Goal: Information Seeking & Learning: Find specific fact

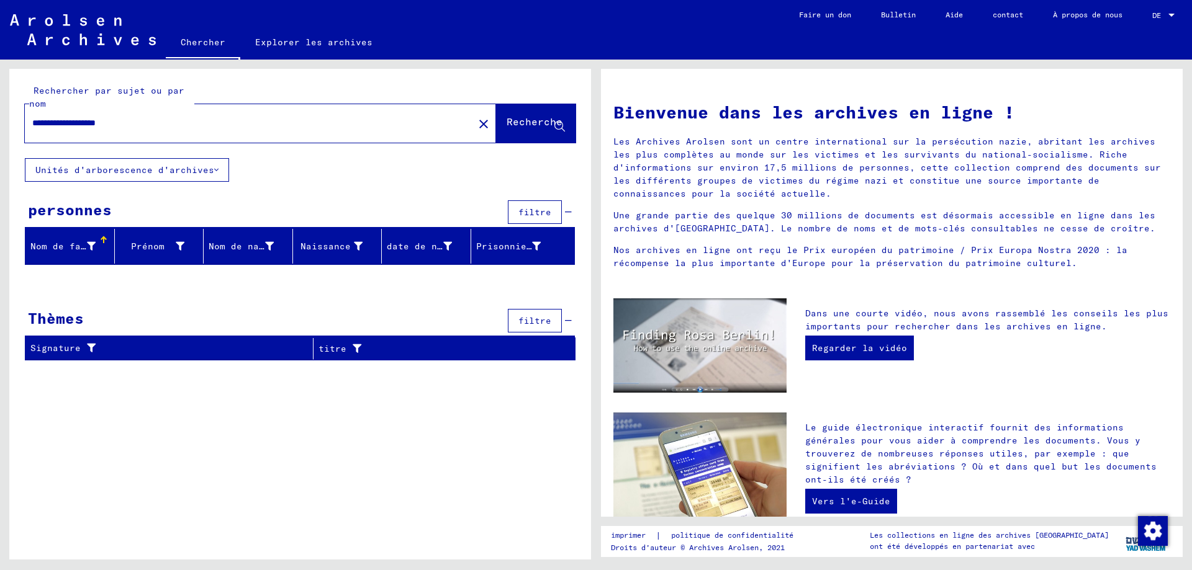
click at [92, 250] on font "Nom de famille" at bounding box center [69, 246] width 78 height 11
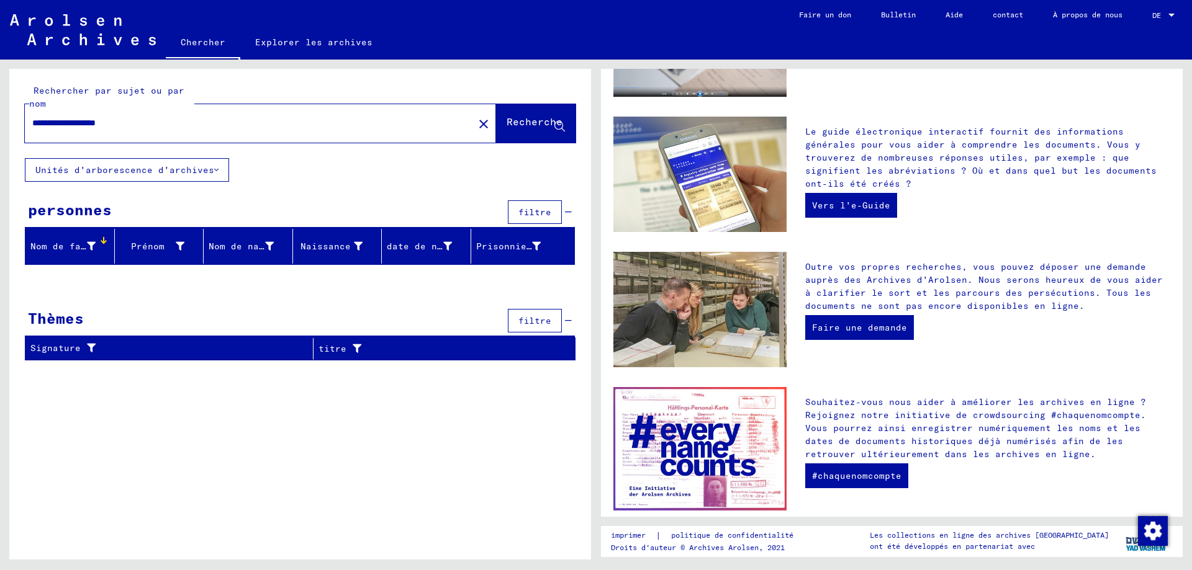
scroll to position [310, 0]
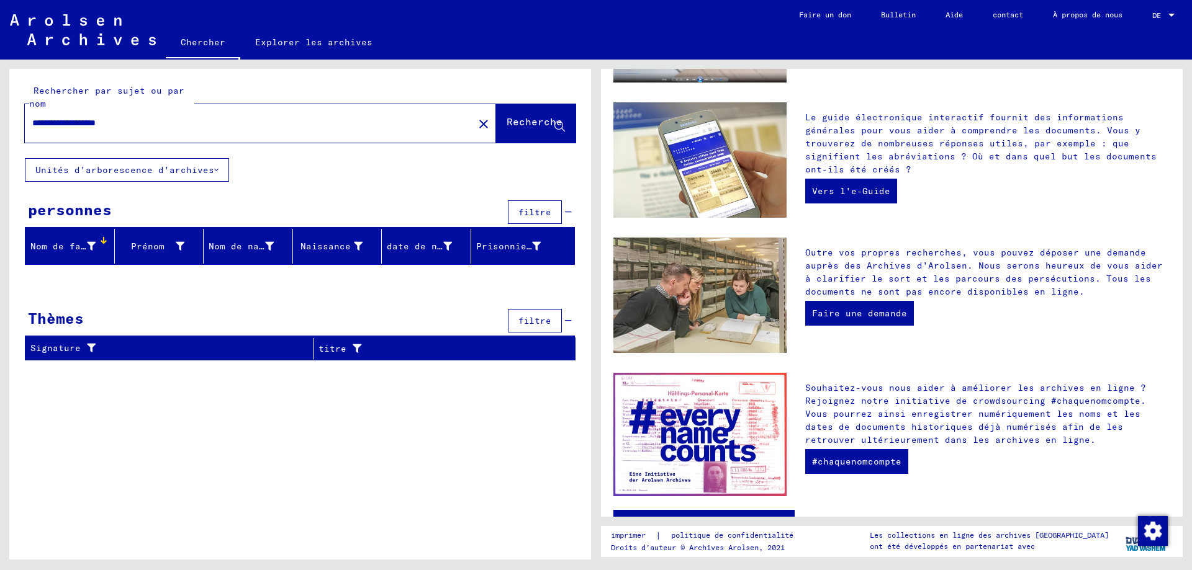
click at [61, 243] on font "Nom de famille" at bounding box center [69, 246] width 78 height 11
click at [103, 241] on div at bounding box center [103, 240] width 1 height 6
click at [91, 251] on font "Nom de famille" at bounding box center [69, 246] width 78 height 11
click at [534, 201] on button "filtre" at bounding box center [535, 213] width 54 height 24
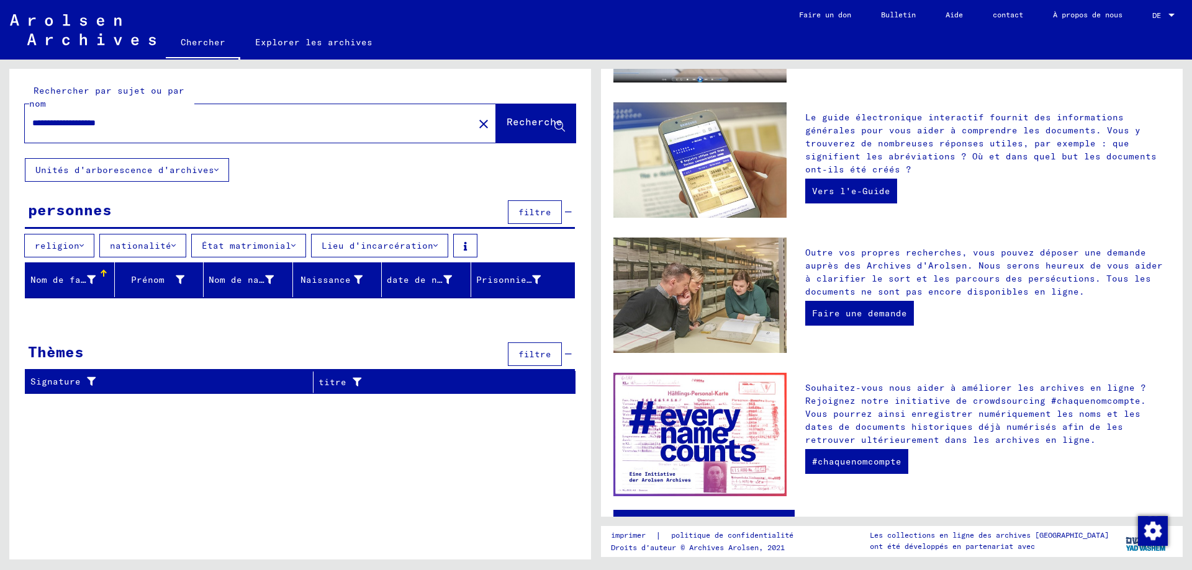
click at [80, 247] on icon at bounding box center [81, 245] width 4 height 9
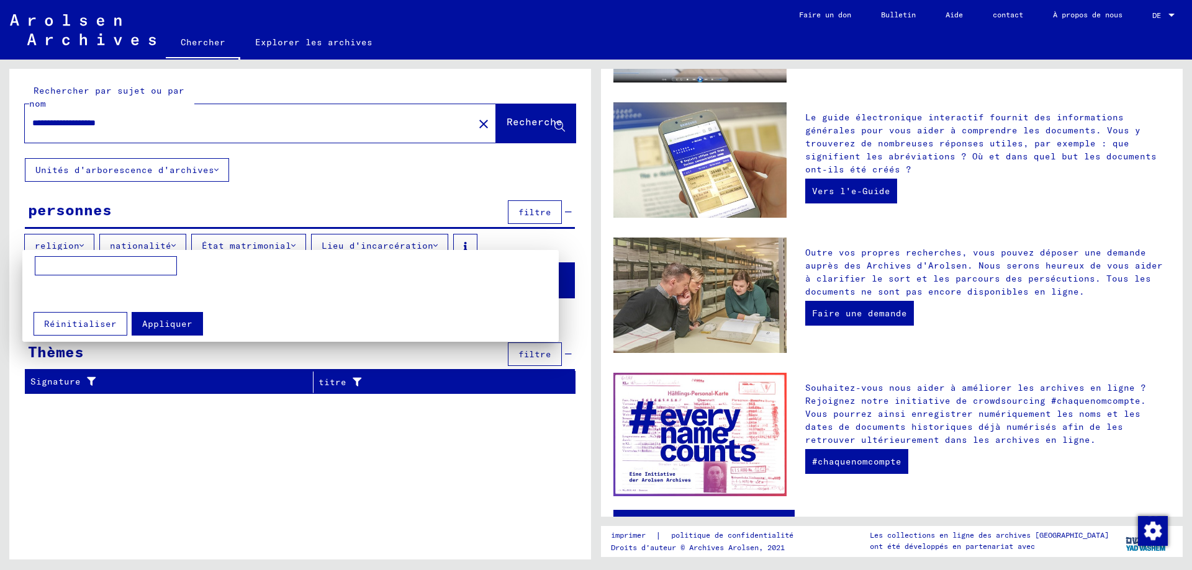
click at [99, 294] on mat-grid-list at bounding box center [294, 293] width 518 height 22
drag, startPoint x: 181, startPoint y: 467, endPoint x: 189, endPoint y: 415, distance: 52.9
click at [181, 466] on div at bounding box center [596, 285] width 1192 height 570
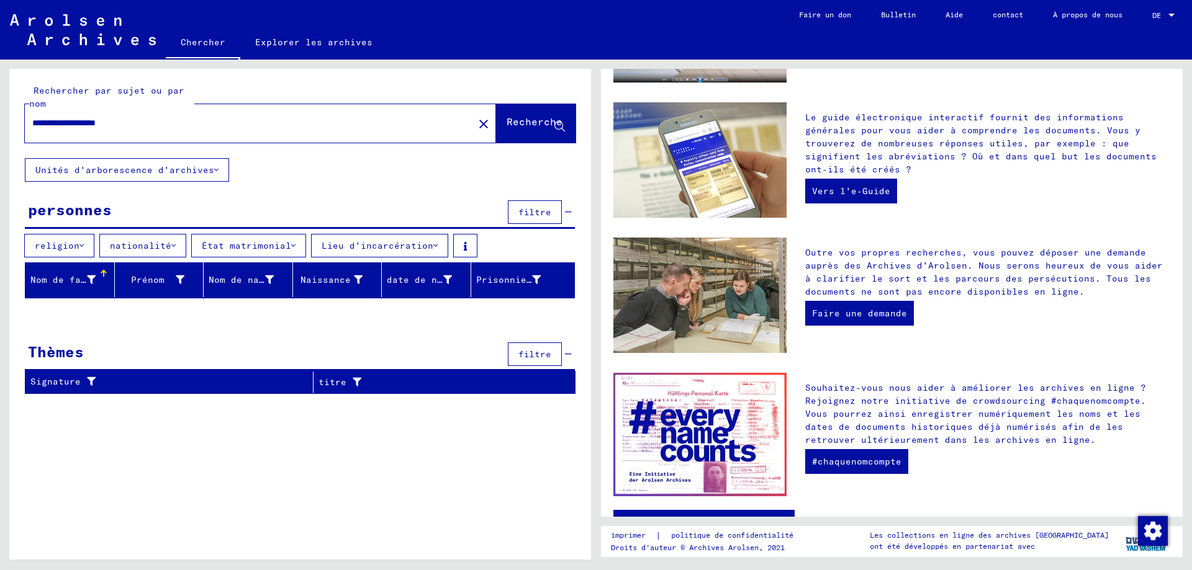
click at [171, 246] on icon at bounding box center [173, 245] width 4 height 9
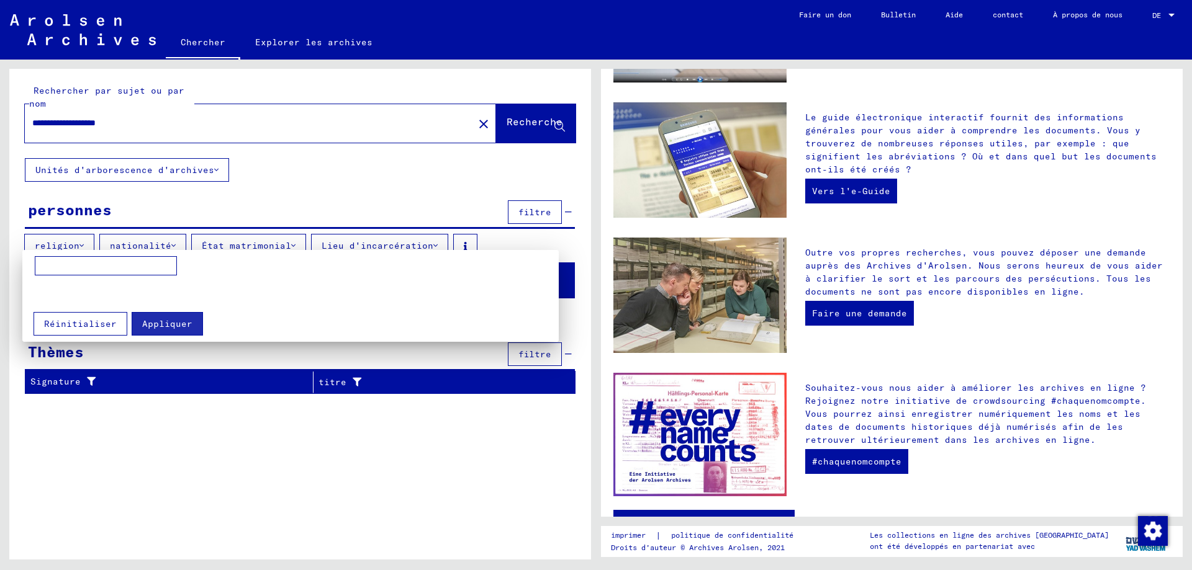
click at [122, 268] on input at bounding box center [106, 266] width 142 height 20
type input "********"
click at [159, 313] on button "Appliquer" at bounding box center [167, 324] width 71 height 24
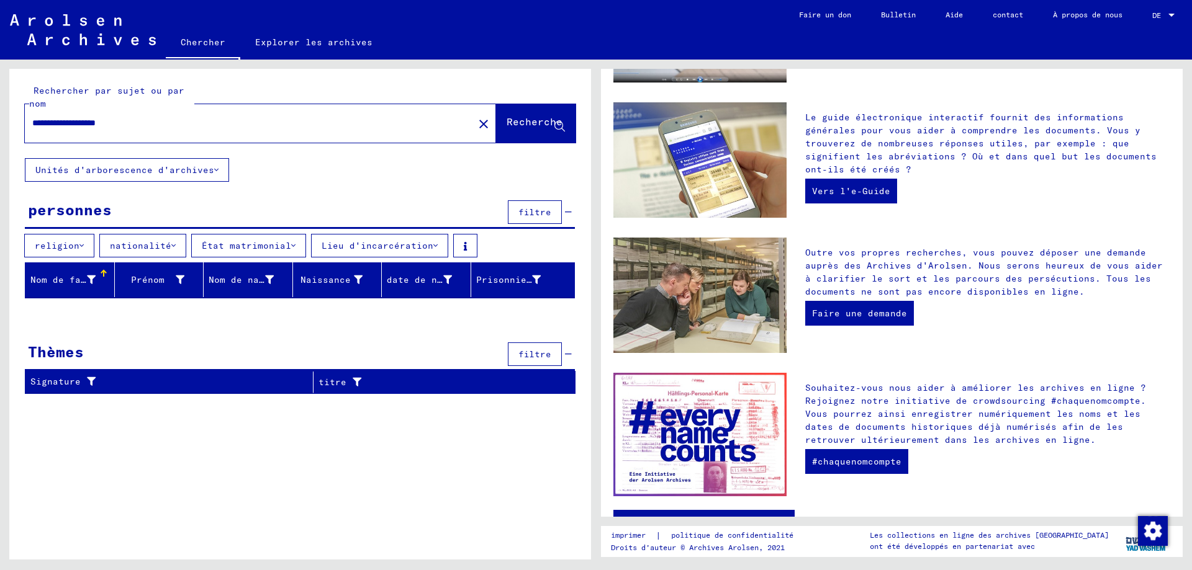
click at [101, 275] on div at bounding box center [103, 273] width 7 height 7
click at [92, 275] on font "Nom de famille" at bounding box center [69, 279] width 78 height 11
drag, startPoint x: 145, startPoint y: 117, endPoint x: -4, endPoint y: 105, distance: 150.1
click at [0, 105] on html "**********" at bounding box center [596, 285] width 1192 height 570
click at [37, 120] on input "**********" at bounding box center [245, 123] width 426 height 13
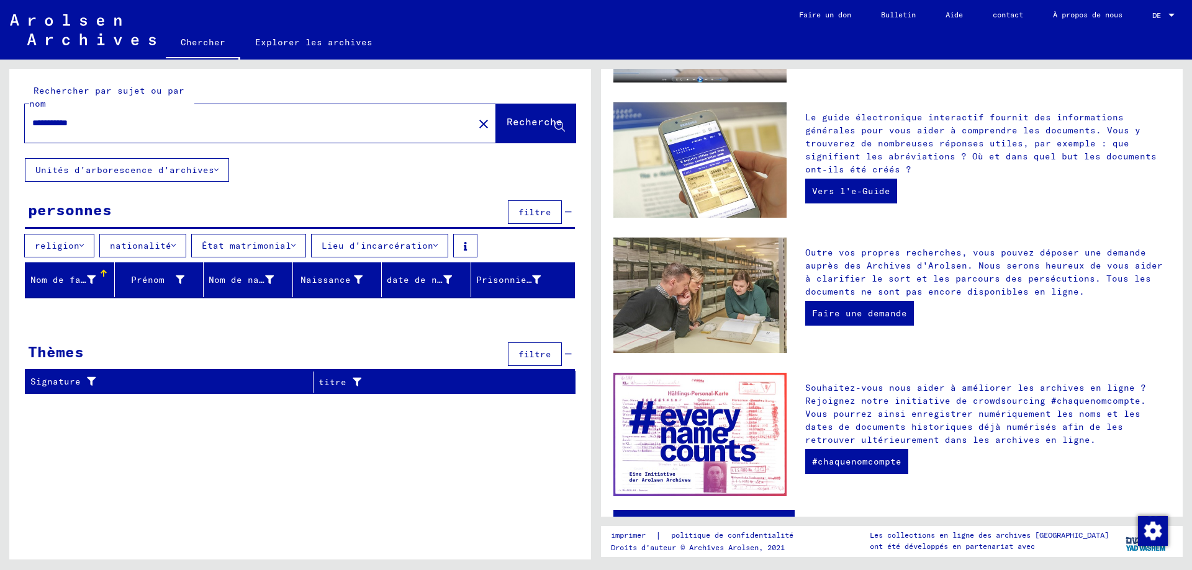
click at [76, 119] on input "**********" at bounding box center [245, 123] width 426 height 13
click at [510, 129] on font "Recherche" at bounding box center [535, 123] width 56 height 12
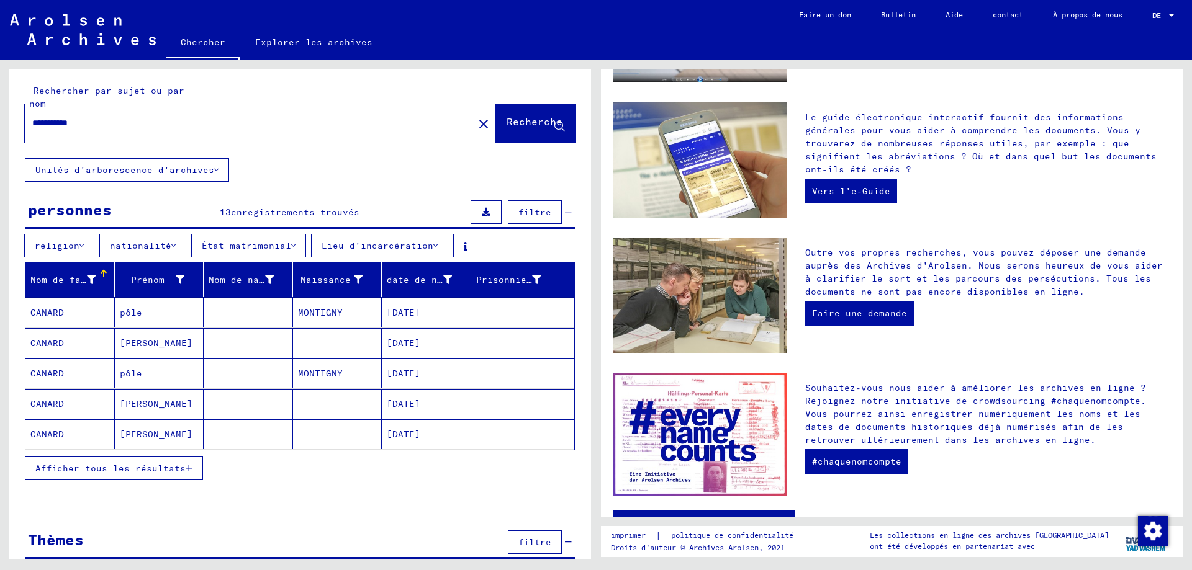
click at [169, 472] on font "Afficher tous les résultats" at bounding box center [110, 468] width 150 height 11
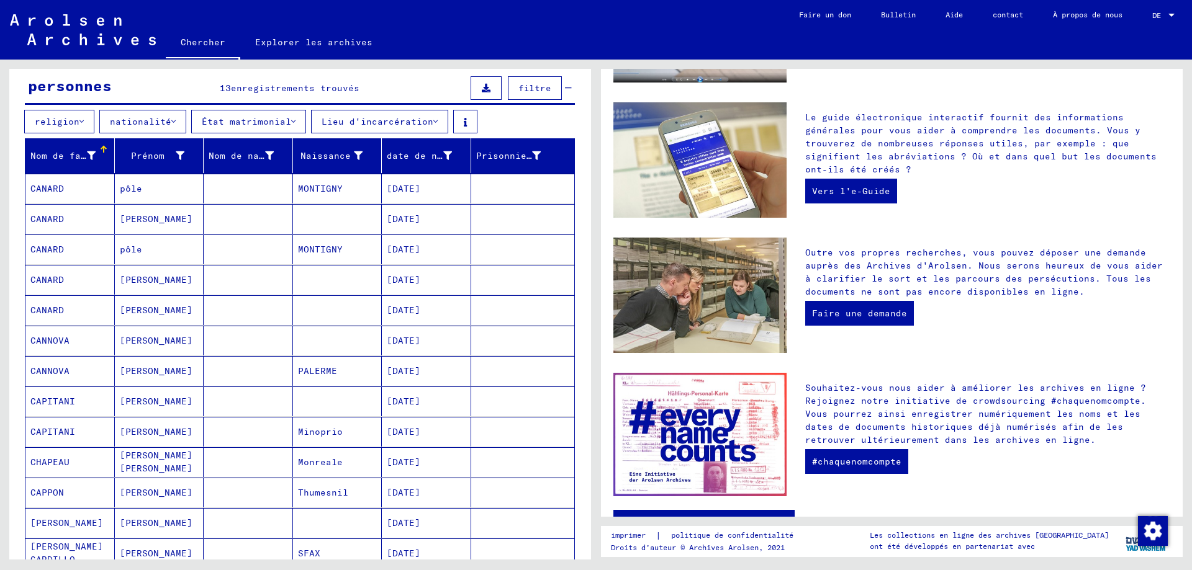
scroll to position [62, 0]
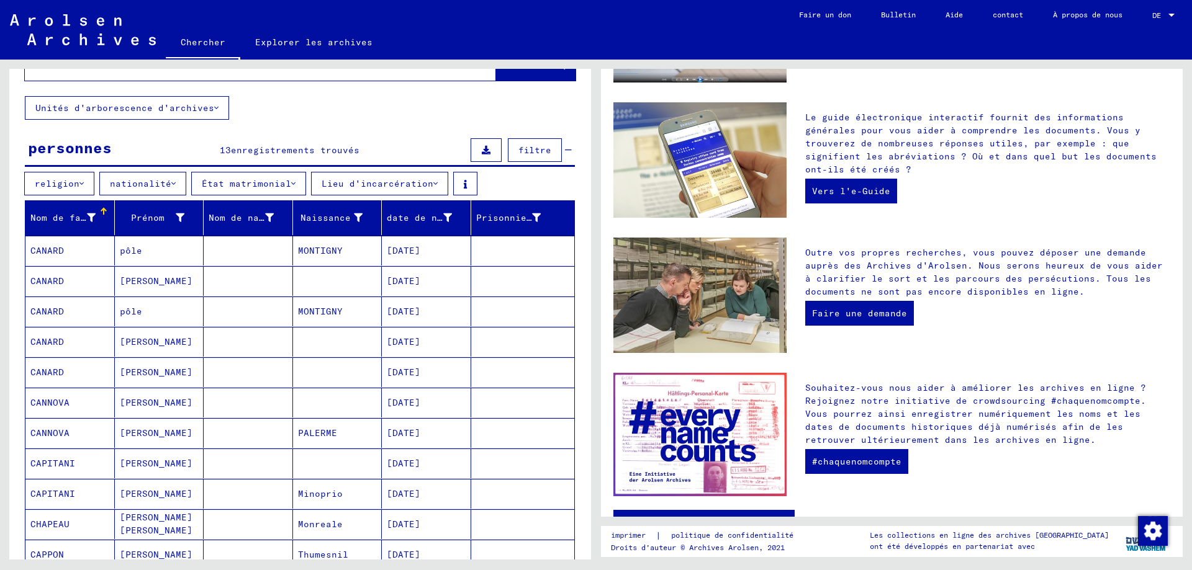
click at [38, 341] on font "CANARD" at bounding box center [47, 341] width 34 height 11
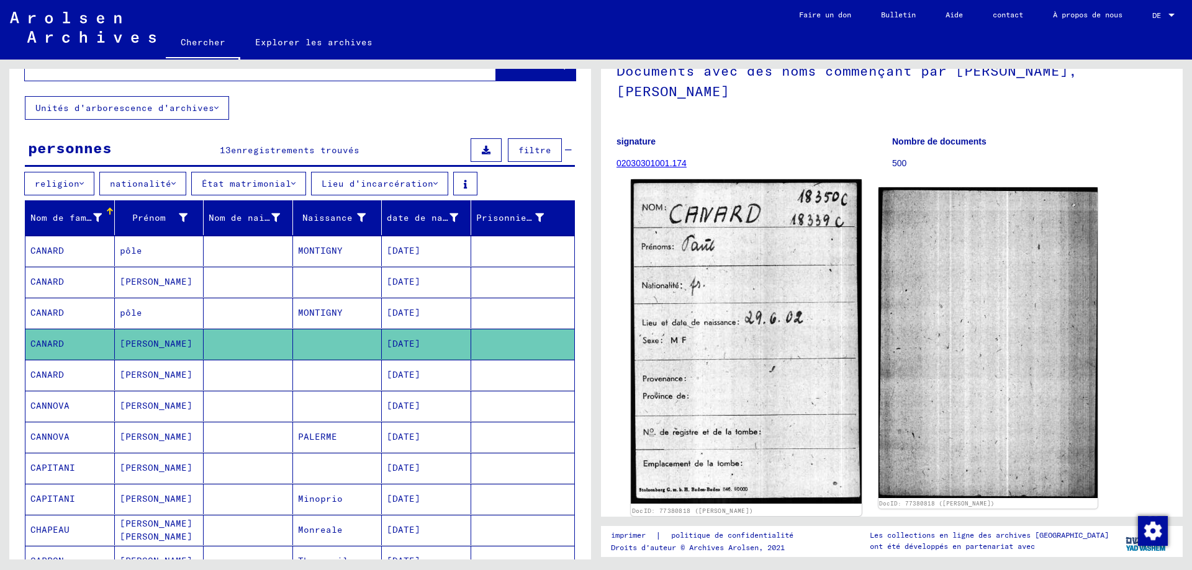
scroll to position [124, 0]
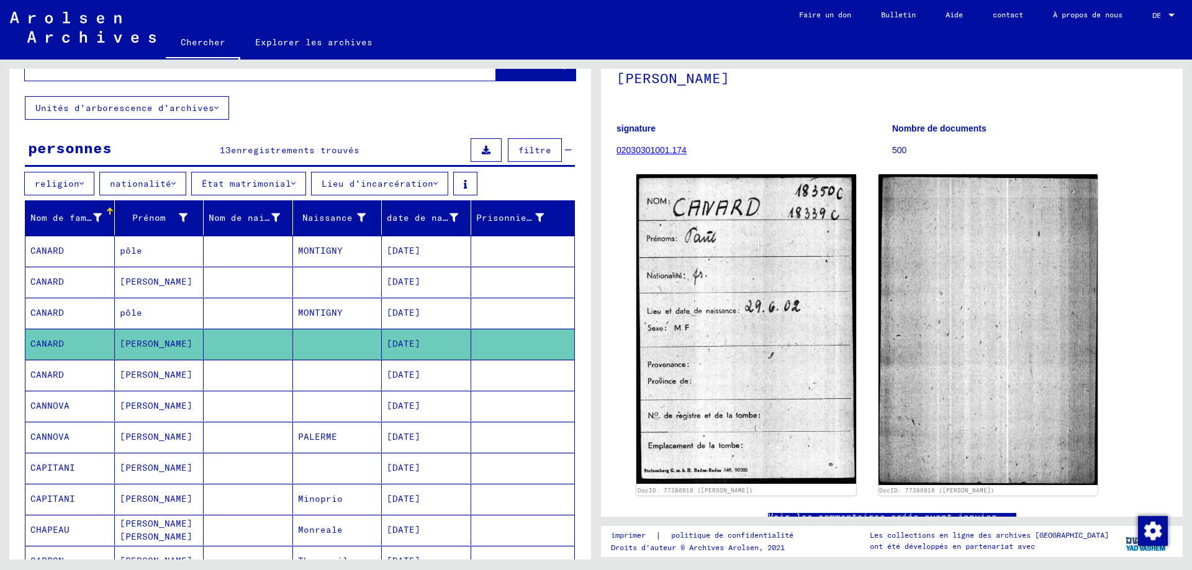
click at [53, 313] on font "CANARD" at bounding box center [47, 312] width 34 height 11
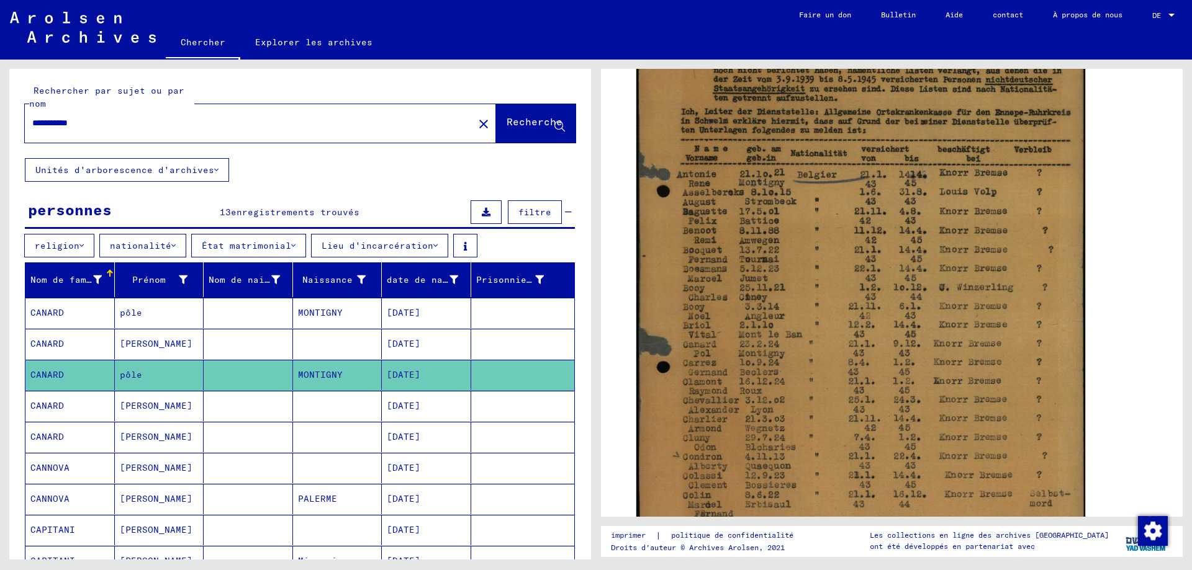
drag, startPoint x: 107, startPoint y: 123, endPoint x: -56, endPoint y: 140, distance: 164.2
click at [0, 140] on html "**********" at bounding box center [596, 285] width 1192 height 570
click at [527, 119] on font "Recherche" at bounding box center [535, 121] width 56 height 12
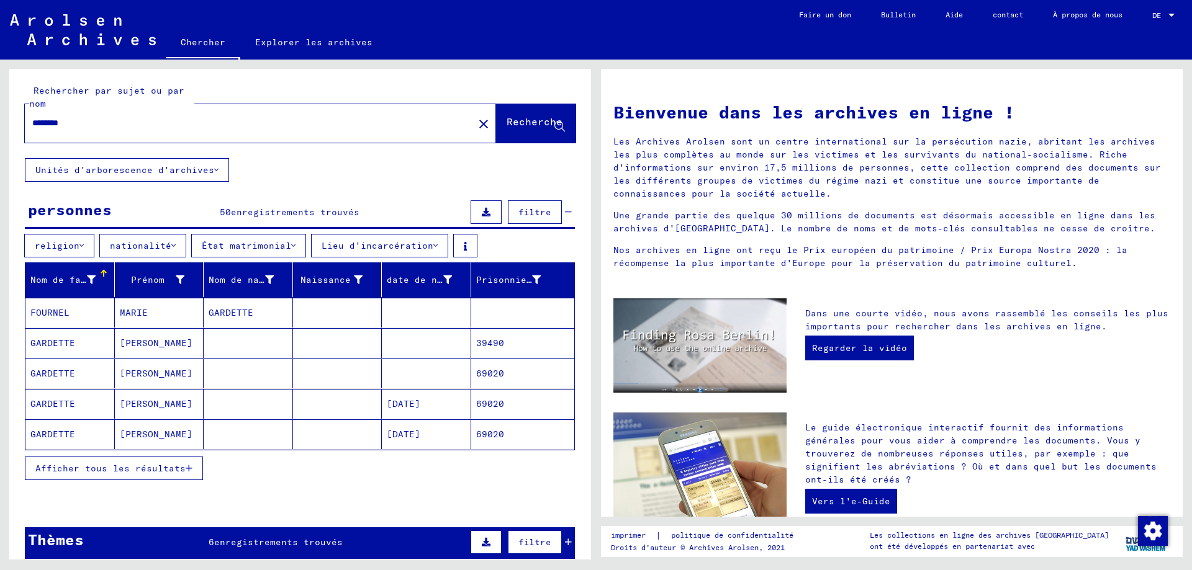
drag, startPoint x: 63, startPoint y: 114, endPoint x: 4, endPoint y: 114, distance: 58.4
click at [4, 114] on div "Rechercher par sujet ou par nom ******** close Recherche Unités d'arborescence …" at bounding box center [298, 310] width 596 height 500
drag, startPoint x: 56, startPoint y: 127, endPoint x: -11, endPoint y: 127, distance: 67.0
click at [0, 127] on html "Chercher Explorer les archives Faire un don Bulletin Aide contact À propos de n…" at bounding box center [596, 285] width 1192 height 570
type input "**********"
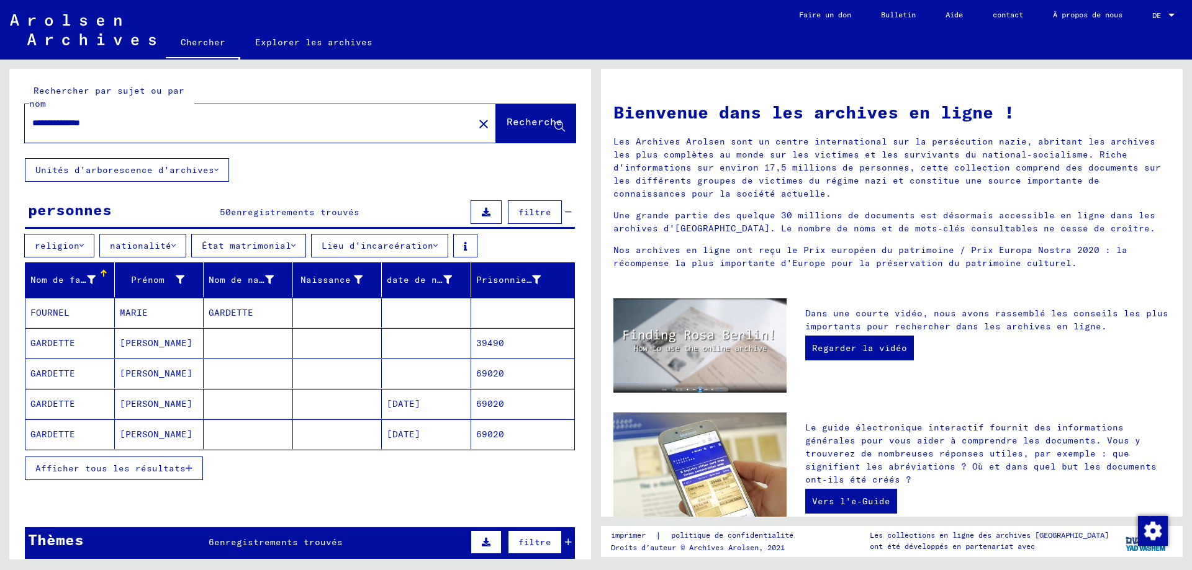
click at [515, 115] on button "Recherche" at bounding box center [535, 123] width 79 height 38
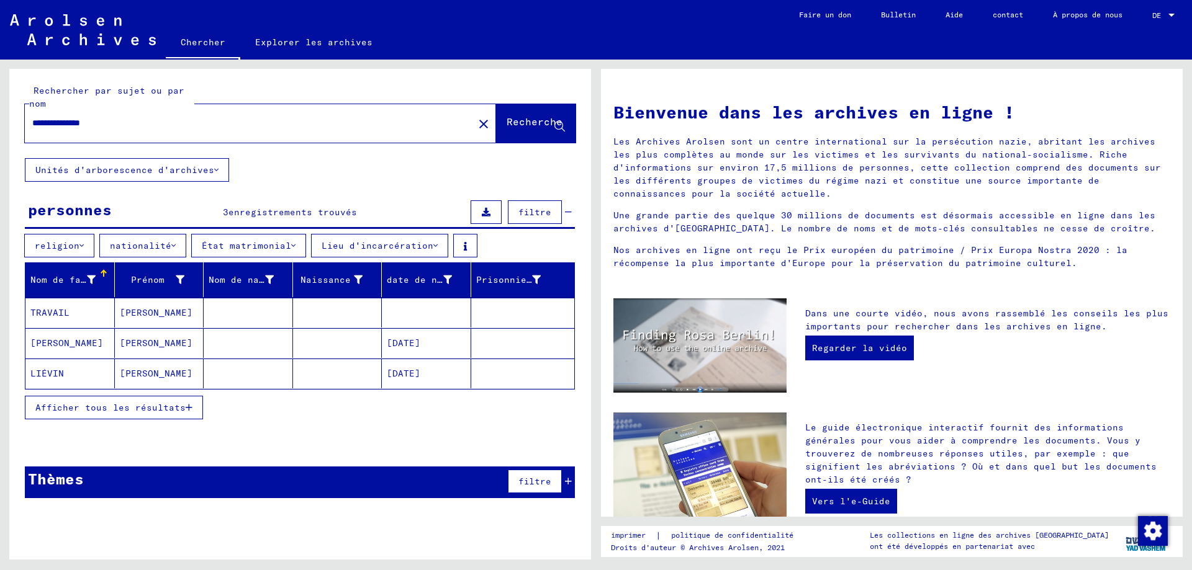
click at [119, 171] on font "Unités d'arborescence d'archives" at bounding box center [124, 170] width 179 height 11
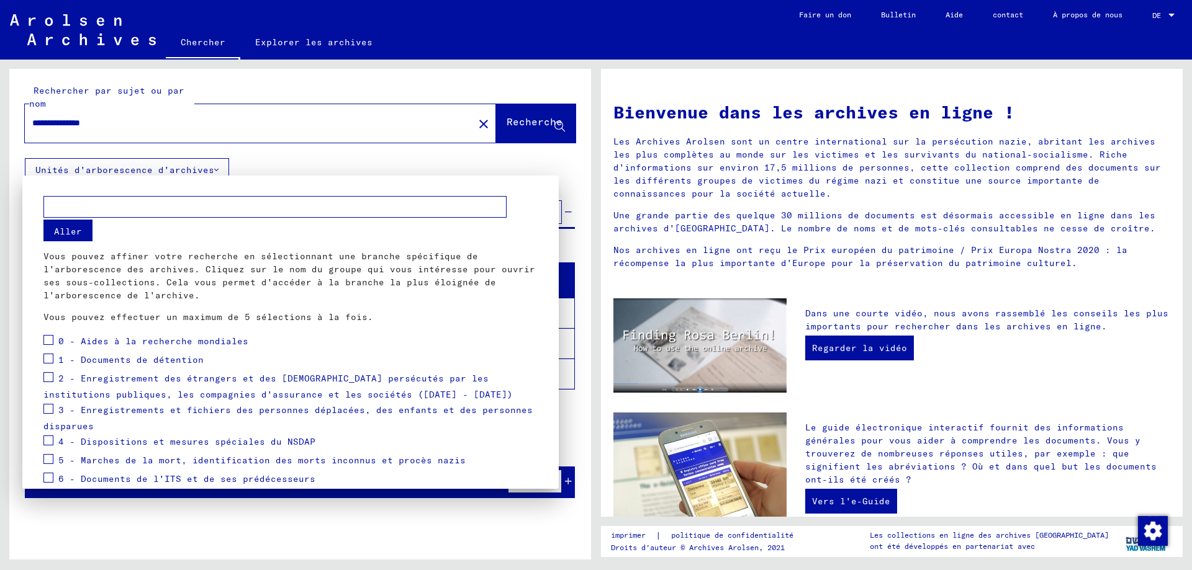
click at [543, 537] on div at bounding box center [596, 285] width 1192 height 570
